Goal: Transaction & Acquisition: Purchase product/service

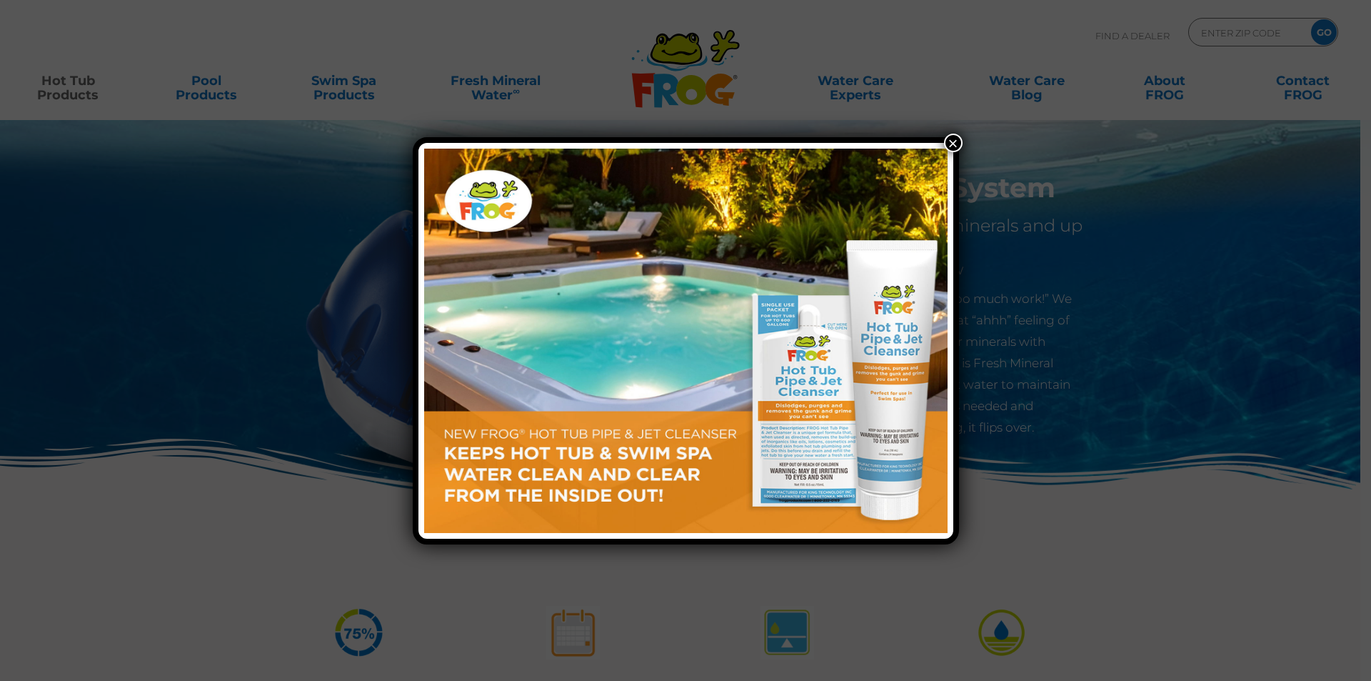
click at [948, 149] on button "×" at bounding box center [953, 143] width 19 height 19
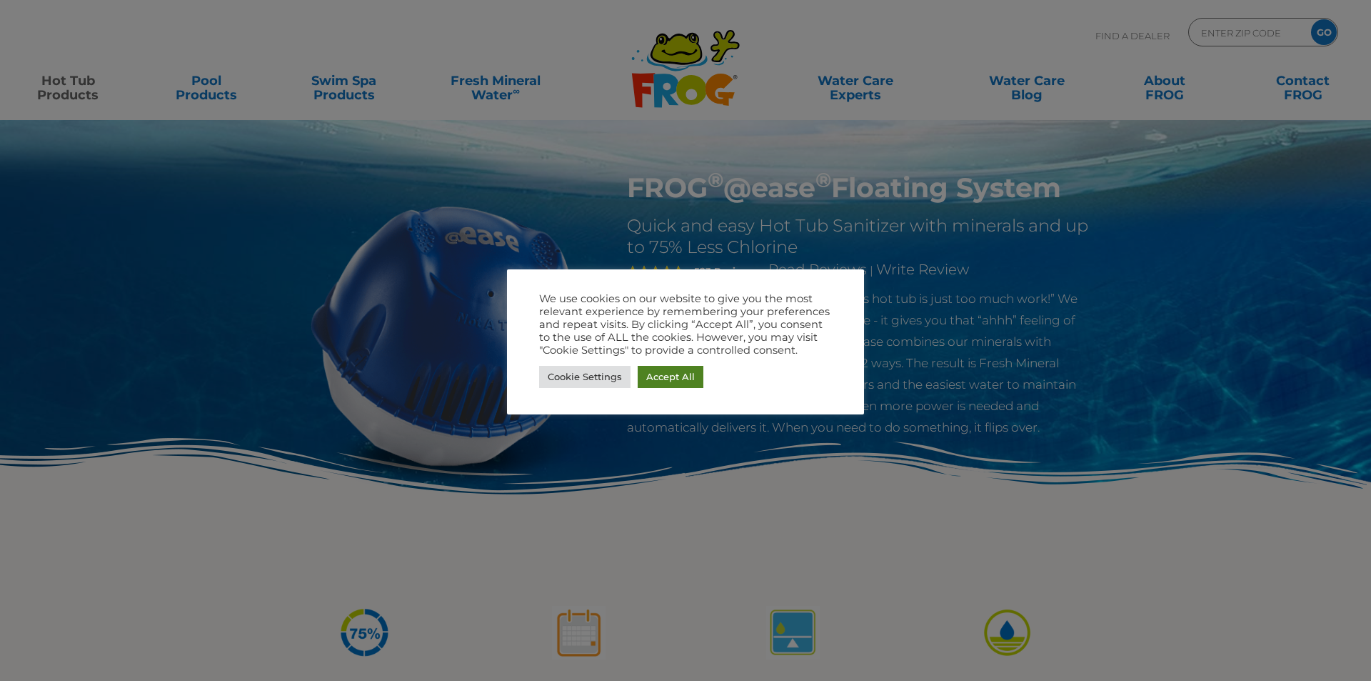
click at [671, 374] on link "Accept All" at bounding box center [671, 377] width 66 height 22
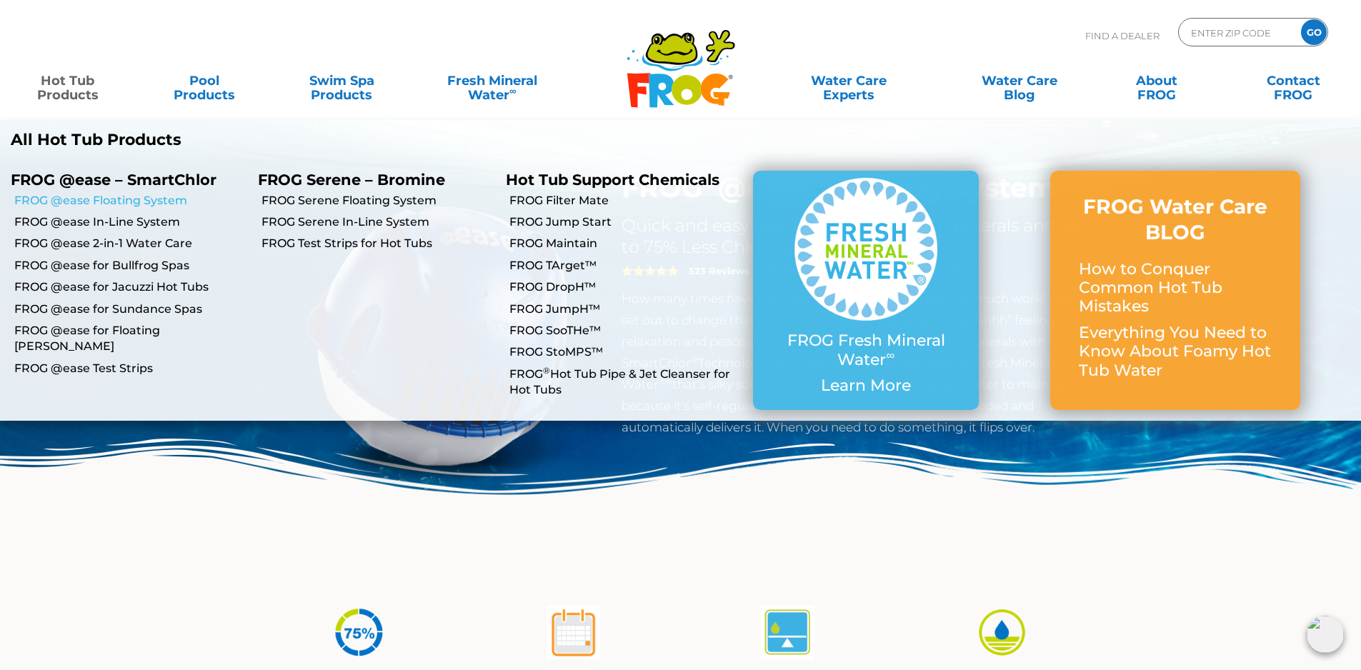
click at [114, 199] on link "FROG @ease Floating System" at bounding box center [130, 201] width 233 height 16
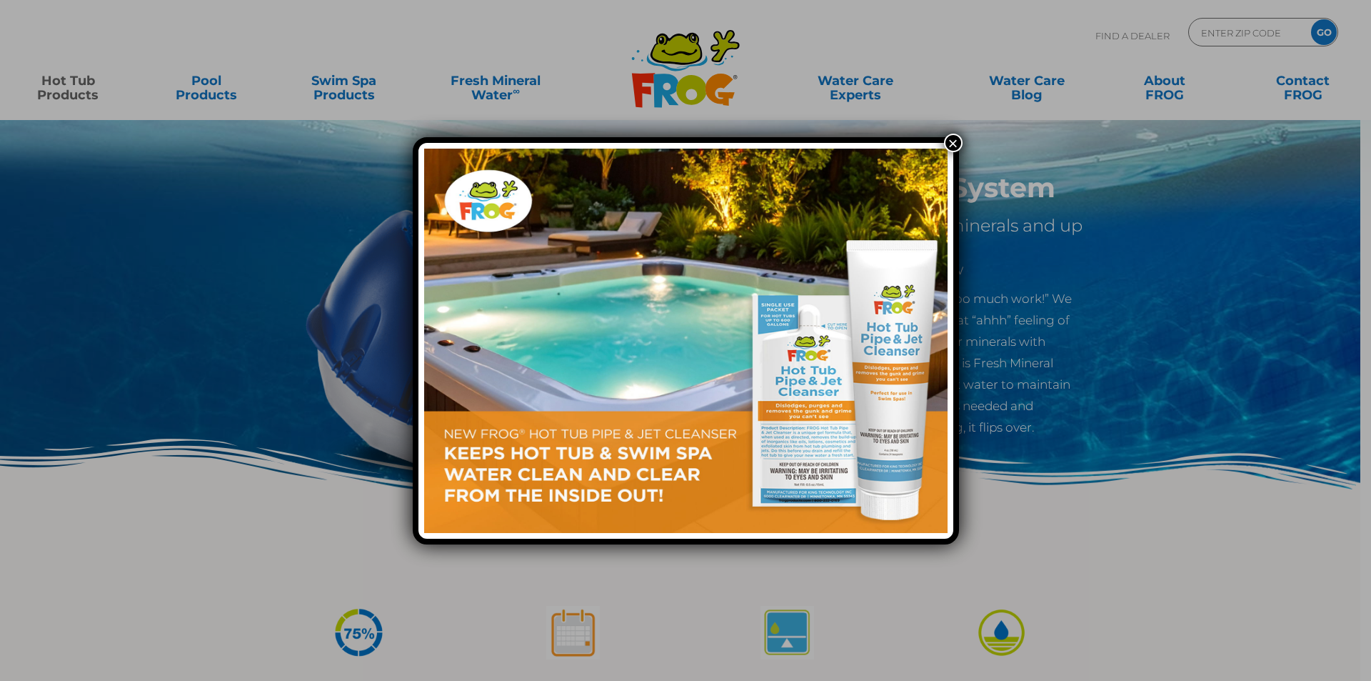
click at [952, 144] on button "×" at bounding box center [953, 143] width 19 height 19
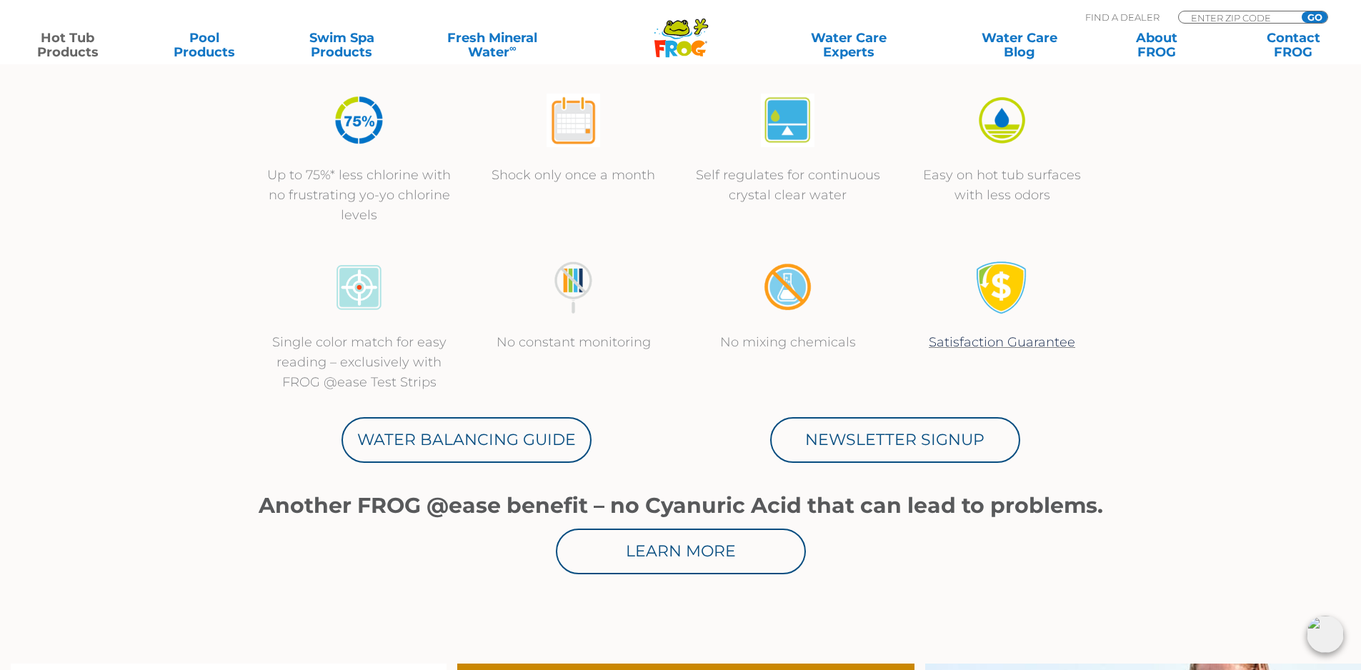
scroll to position [526, 0]
